Goal: Task Accomplishment & Management: Use online tool/utility

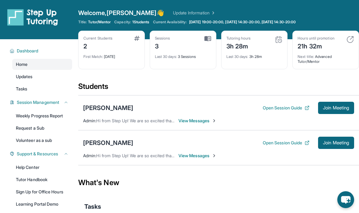
scroll to position [12, 0]
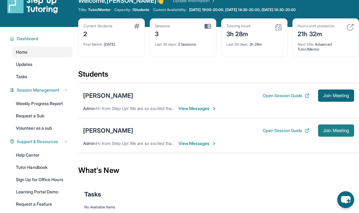
click at [329, 129] on span "Join Meeting" at bounding box center [336, 130] width 26 height 4
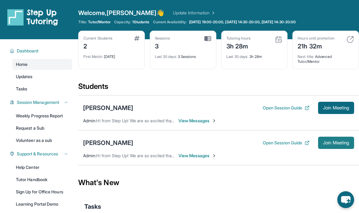
click at [331, 144] on span "Join Meeting" at bounding box center [336, 143] width 26 height 4
click at [328, 141] on span "Join Meeting" at bounding box center [336, 143] width 26 height 4
click at [331, 141] on span "Join Meeting" at bounding box center [336, 143] width 26 height 4
